Goal: Find specific page/section: Find specific page/section

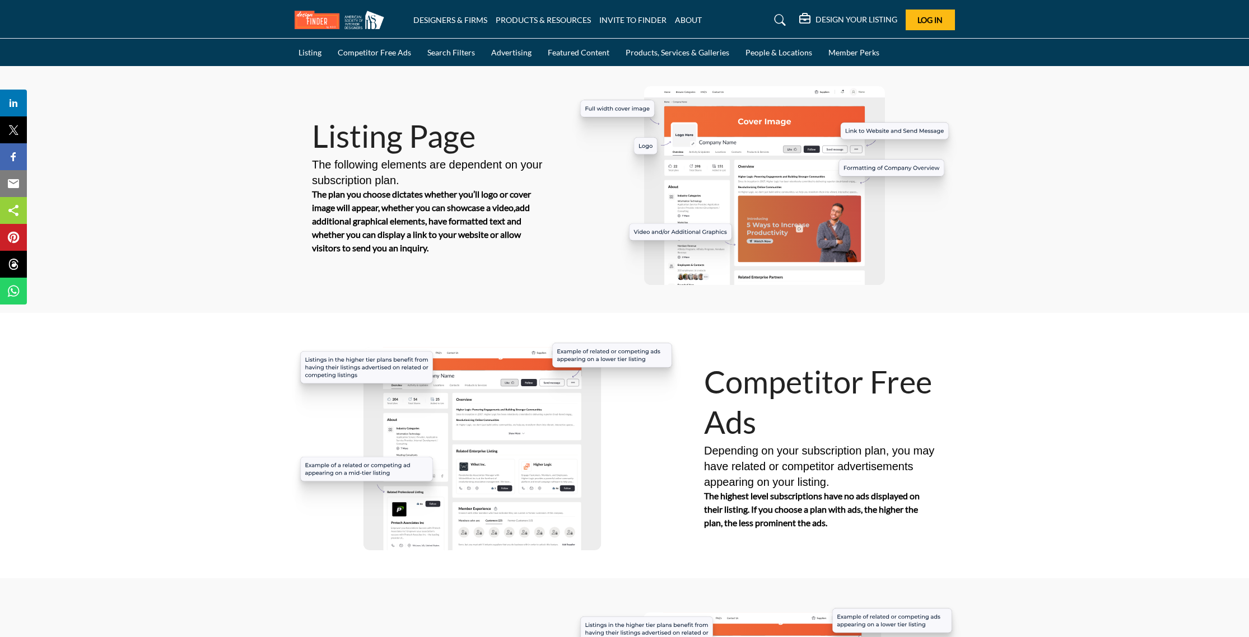
click at [515, 52] on link "Advertising" at bounding box center [511, 52] width 48 height 27
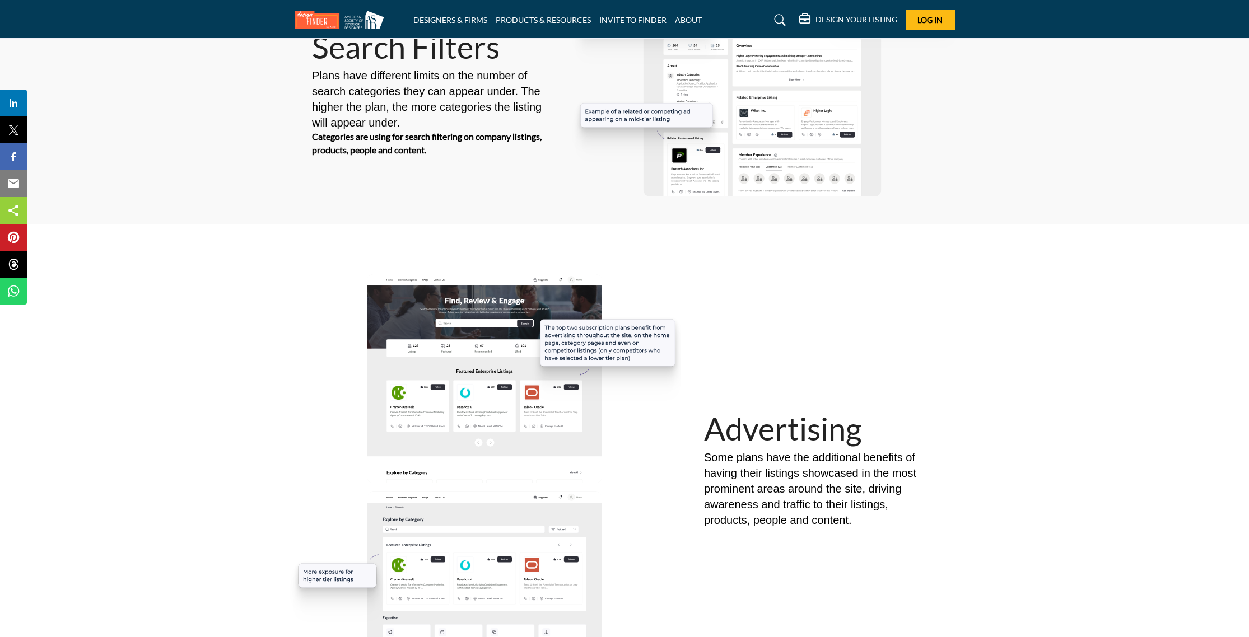
scroll to position [844, 0]
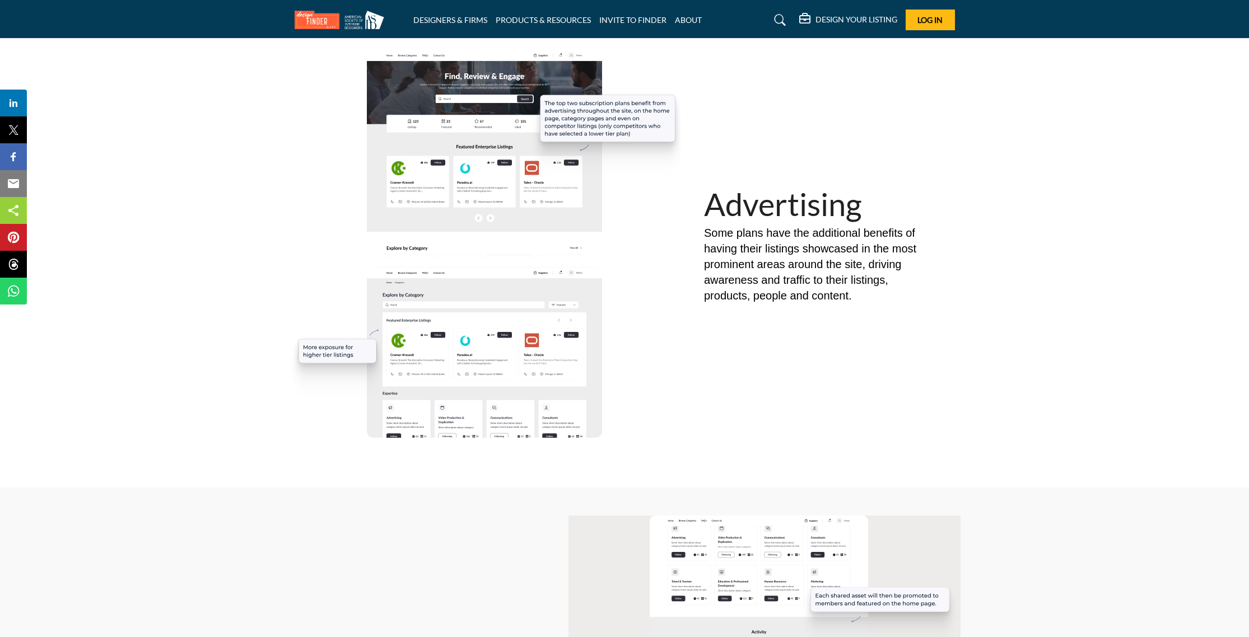
click at [776, 18] on icon at bounding box center [779, 20] width 11 height 11
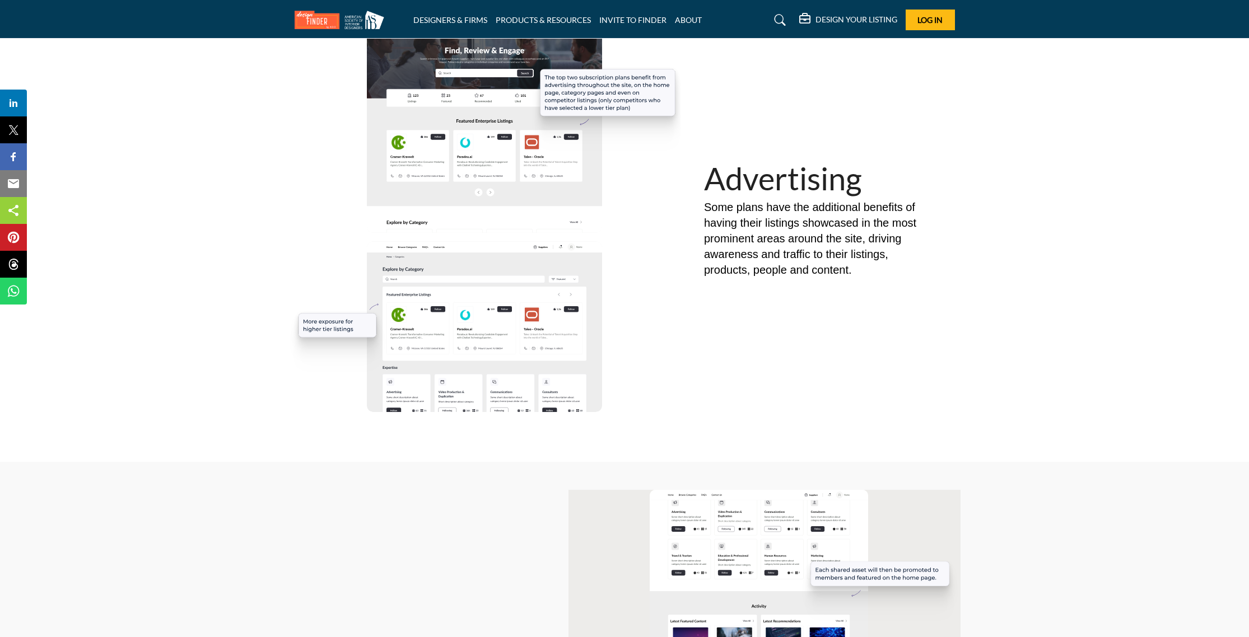
scroll to position [893, 0]
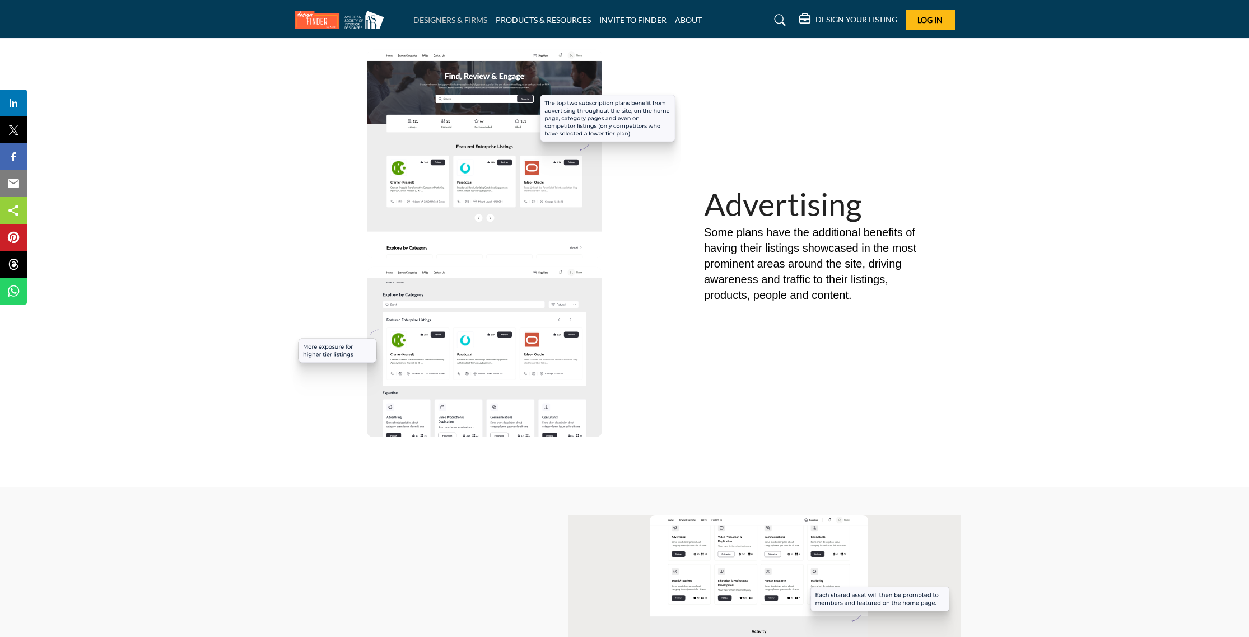
click at [441, 17] on link "DESIGNERS & FIRMS" at bounding box center [450, 20] width 74 height 10
